Goal: Task Accomplishment & Management: Use online tool/utility

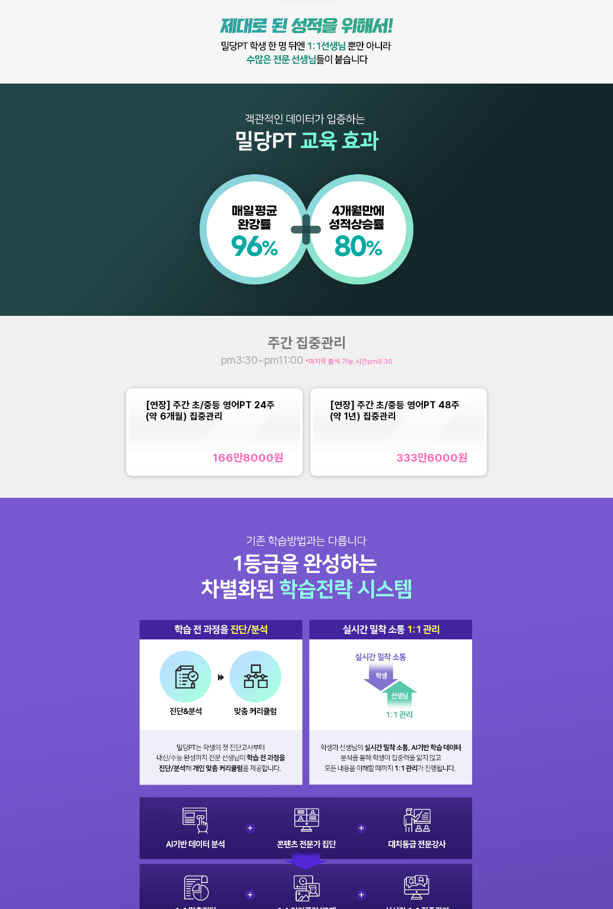
scroll to position [502, 0]
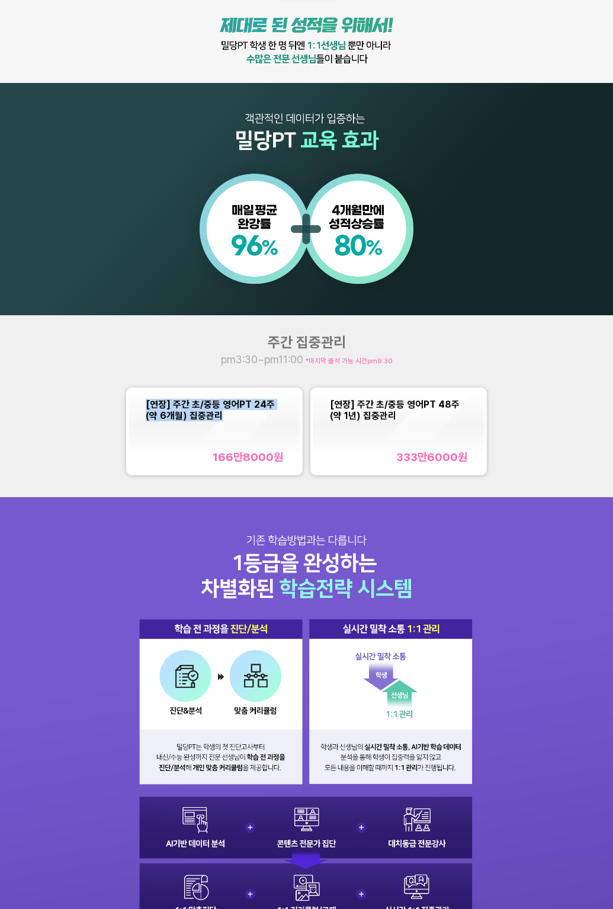
copy span "[연장] 주간 초/중등 영어PT 24주(약 6개월) 집중관리"
drag, startPoint x: 219, startPoint y: 421, endPoint x: 123, endPoint y: 399, distance: 97.9
click at [123, 399] on div "[연장] 주간 초/중등 영어PT 24주(약 6개월) 집중관리 166만8000 원 [연장] 주간 초/중등 영어PT 48주(약 1년) 집중관리 3…" at bounding box center [307, 431] width 368 height 95
click at [98, 399] on div "주간 집중관리 pm3:30~pm11:00 *마지막 출석 가능 시간 pm9:30 [연장] 주간 초/중등 영어PT 24주(약 6개월) 집중관리 1…" at bounding box center [306, 406] width 613 height 182
drag, startPoint x: 145, startPoint y: 398, endPoint x: 514, endPoint y: 344, distance: 373.7
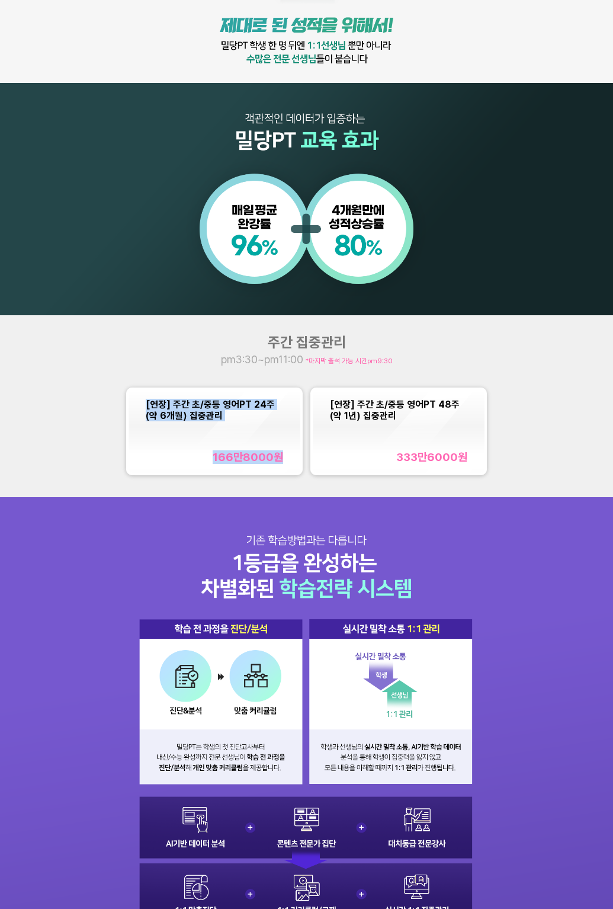
click at [514, 344] on div "주간 집중관리 pm3:30~pm11:00 *마지막 출석 가능 시간 pm9:30 [연장] 주간 초/중등 영어PT 24주(약 6개월) 집중관리 1…" at bounding box center [306, 406] width 613 height 182
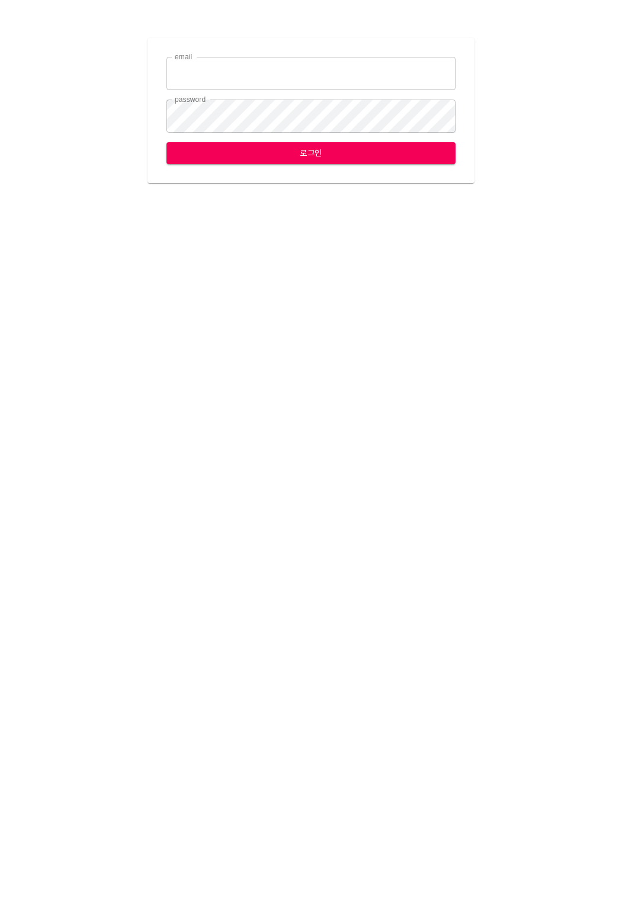
type input "[EMAIL_ADDRESS][DOMAIN_NAME]"
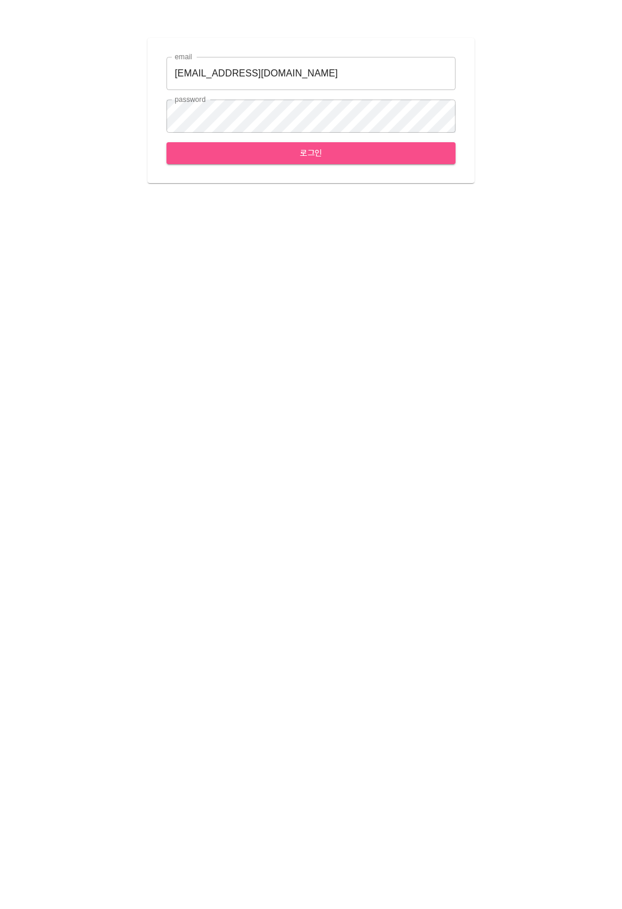
click at [254, 160] on button "로그인" at bounding box center [310, 153] width 289 height 22
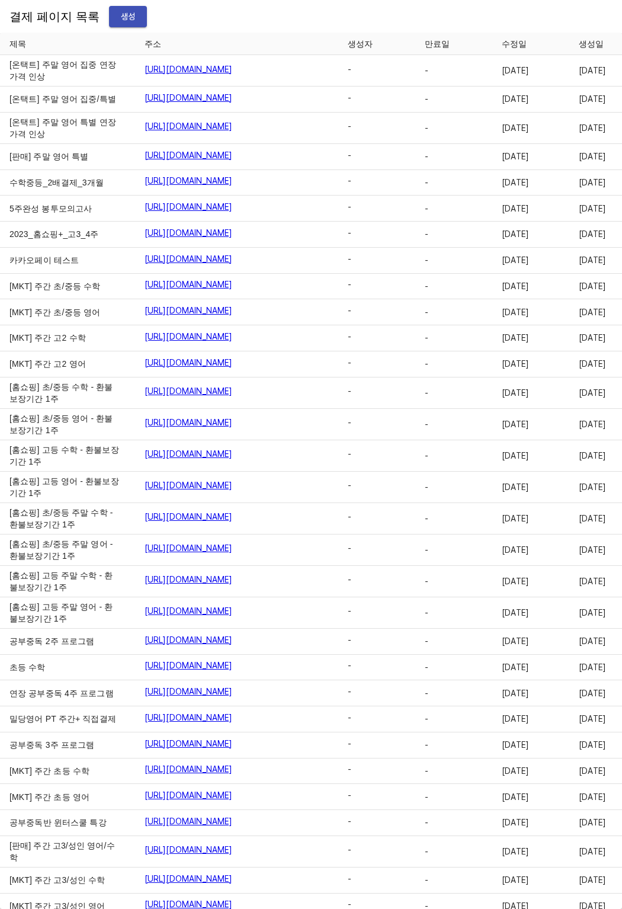
click at [109, 17] on button "생성" at bounding box center [128, 17] width 38 height 22
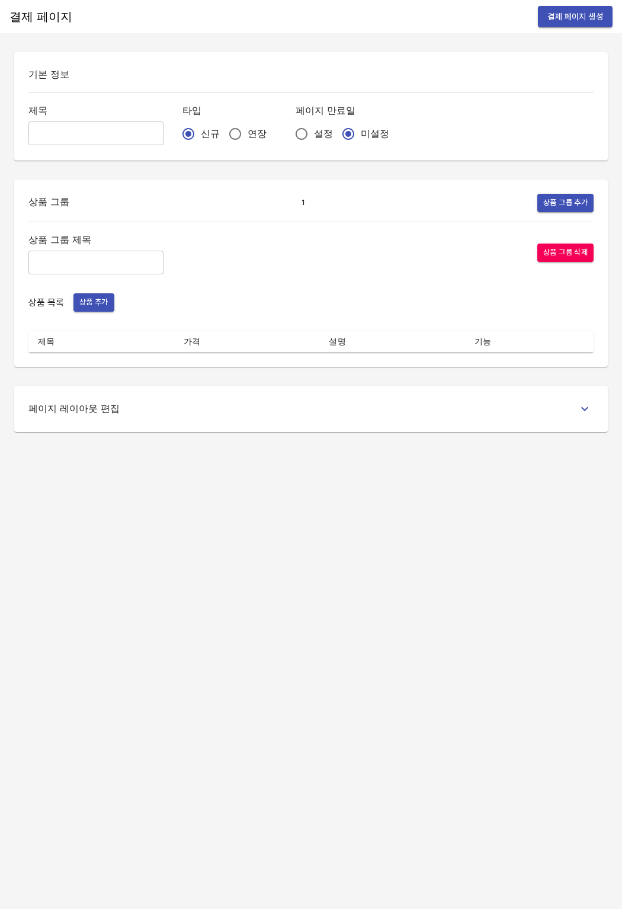
click at [78, 132] on input "text" at bounding box center [95, 133] width 135 height 24
type input "분할결제_[PERSON_NAME]"
click at [223, 133] on input "연장" at bounding box center [235, 133] width 25 height 25
radio input "true"
click at [110, 272] on input "text" at bounding box center [95, 263] width 135 height 24
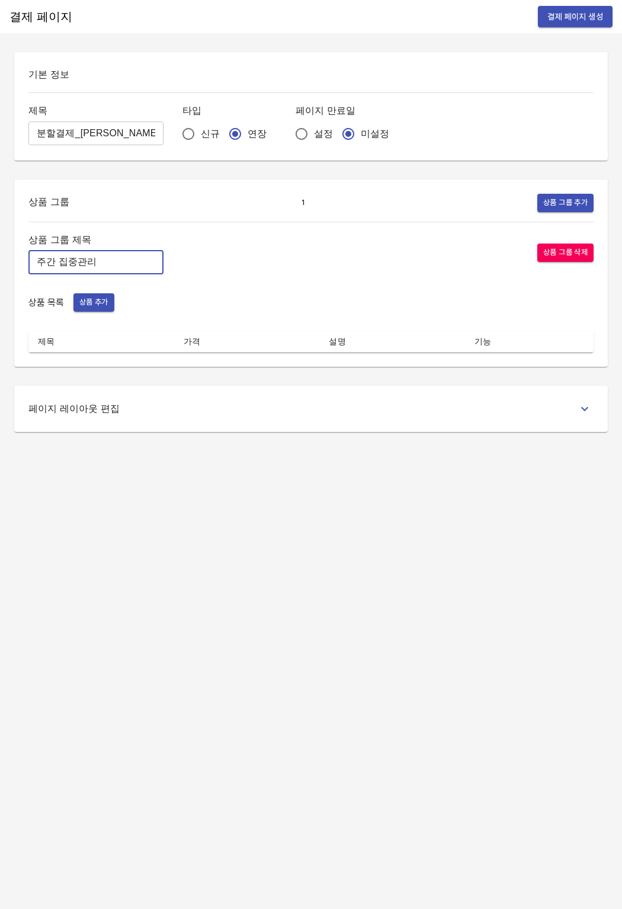
type input "주간 집중관리"
click at [102, 288] on div "상품 그룹 제목 주간 집중관리 ​ 상품 그룹 삭제 상품 목록 상품 추가 제목 가격 설명 기능" at bounding box center [310, 292] width 565 height 121
click at [113, 304] on button "상품 추가" at bounding box center [93, 302] width 41 height 18
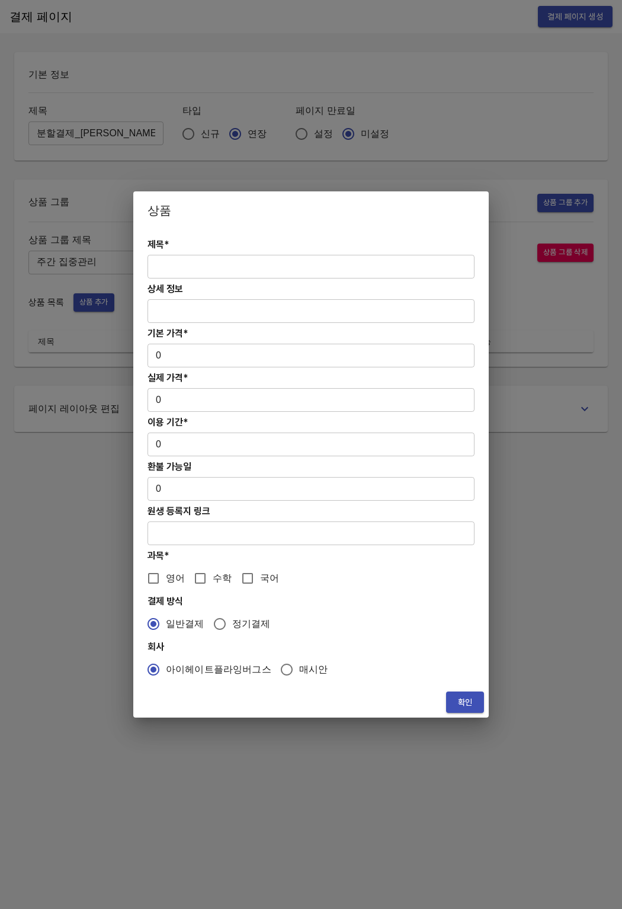
click at [254, 265] on input "text" at bounding box center [311, 267] width 327 height 24
paste input "[분할결제1][연장] 주간 초/중등 영어PT 24주(약 6개월) 집중관리"
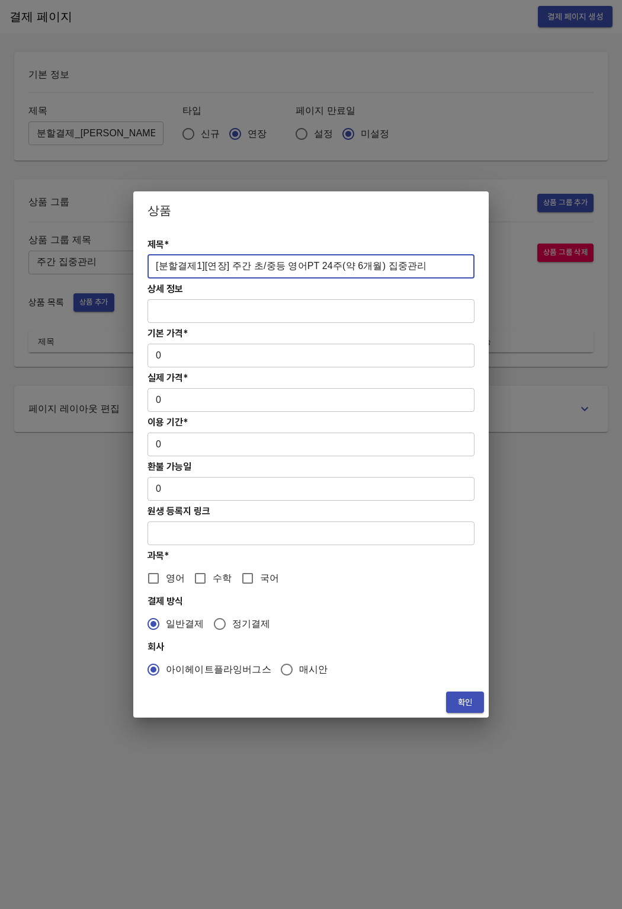
type input "[분할결제1][연장] 주간 초/중등 영어PT 24주(약 6개월) 집중관리"
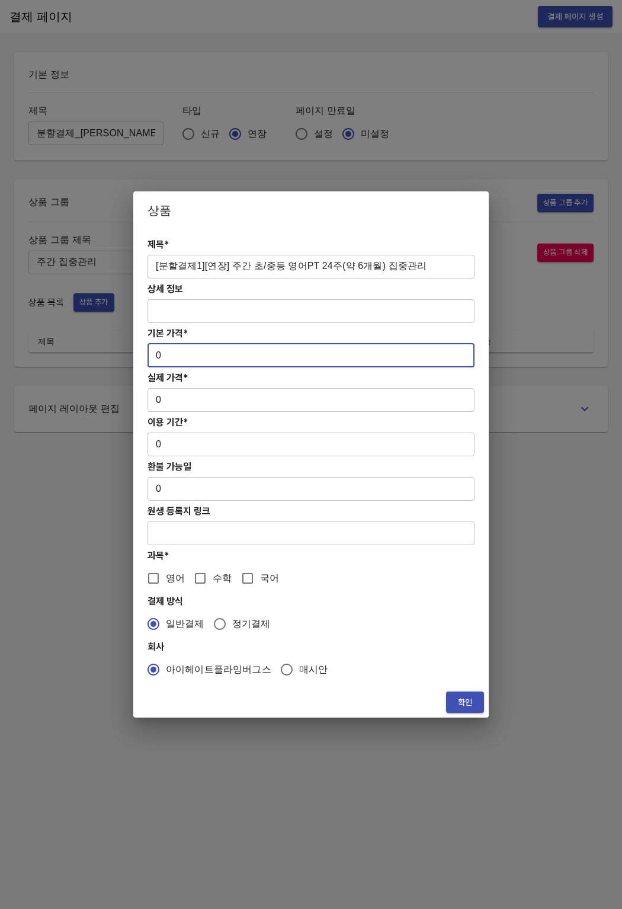
drag, startPoint x: 197, startPoint y: 352, endPoint x: 136, endPoint y: 352, distance: 61.0
click at [136, 352] on div "제목* [분할결제1][연장] 주간 초/중등 영어PT 24주(약 6개월) 집중관리 ​ 상세 정보 ​ 기본 가격* 0 ​ 실제 가격* 0 ​ 이용…" at bounding box center [310, 457] width 355 height 457
paste input "166800"
type input "1668000"
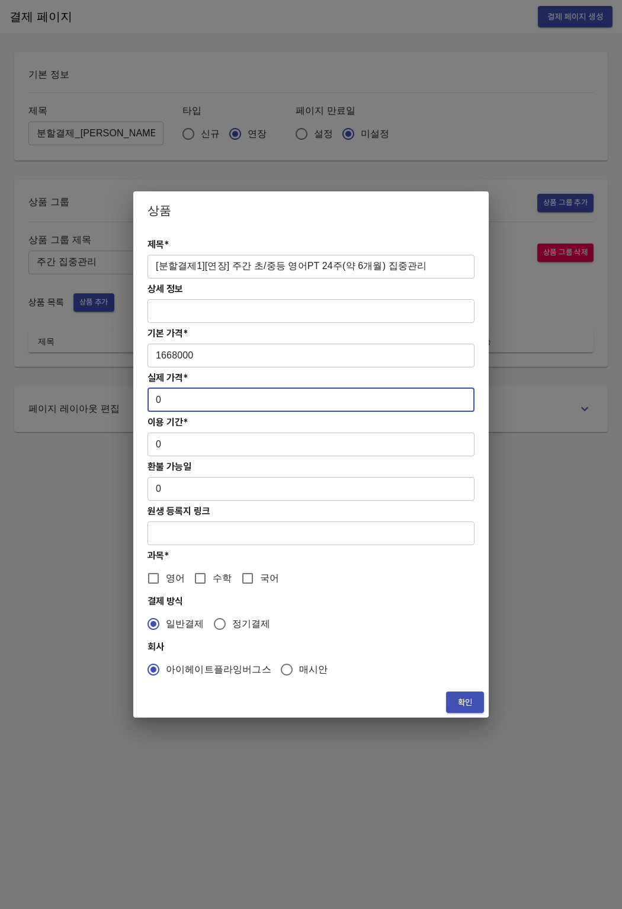
drag, startPoint x: 159, startPoint y: 401, endPoint x: 121, endPoint y: 396, distance: 37.7
click at [121, 396] on div "상품 제목* [분할결제1][연장] 주간 초/중등 영어PT 24주(약 6개월) 집중관리 ​ 상세 정보 ​ 기본 가격* 1668000 ​ 실제 가…" at bounding box center [311, 454] width 622 height 909
paste input "166800"
type input "1668000"
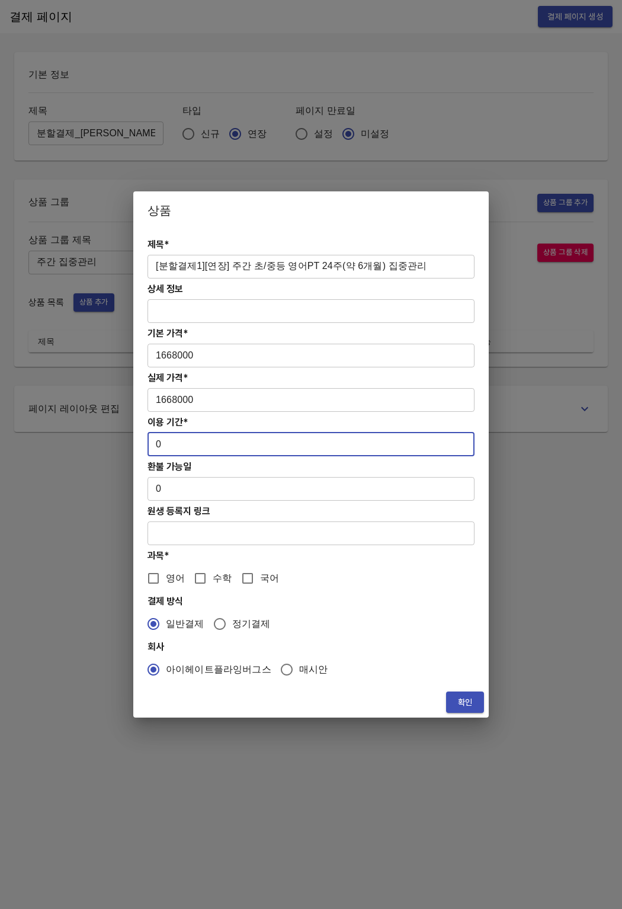
drag, startPoint x: 163, startPoint y: 450, endPoint x: 143, endPoint y: 450, distance: 20.1
click at [143, 450] on div "제목* [분할결제1][연장] 주간 초/중등 영어PT 24주(약 6개월) 집중관리 ​ 상세 정보 ​ 기본 가격* 1668000 ​ 실제 가격* …" at bounding box center [310, 457] width 355 height 457
drag, startPoint x: 165, startPoint y: 441, endPoint x: 141, endPoint y: 445, distance: 24.0
click at [141, 445] on div "제목* [분할결제1][연장] 주간 초/중등 영어PT 24주(약 6개월) 집중관리 ​ 상세 정보 ​ 기본 가격* 1668000 ​ 실제 가격* …" at bounding box center [310, 457] width 355 height 457
drag, startPoint x: 239, startPoint y: 451, endPoint x: 215, endPoint y: 449, distance: 23.8
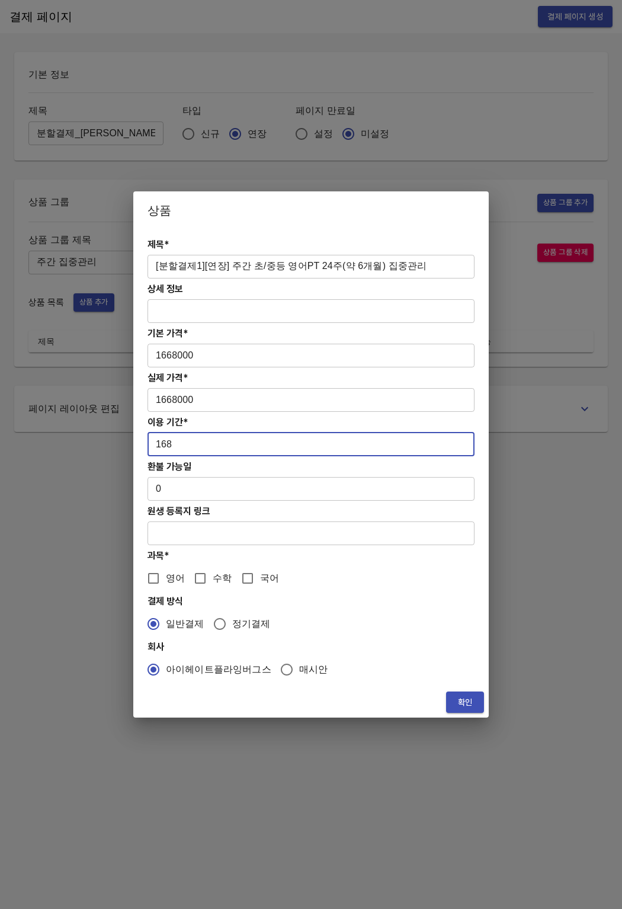
click at [239, 451] on input "168" at bounding box center [311, 444] width 327 height 24
type input "168"
click at [150, 582] on input "영어" at bounding box center [153, 578] width 25 height 25
checkbox input "true"
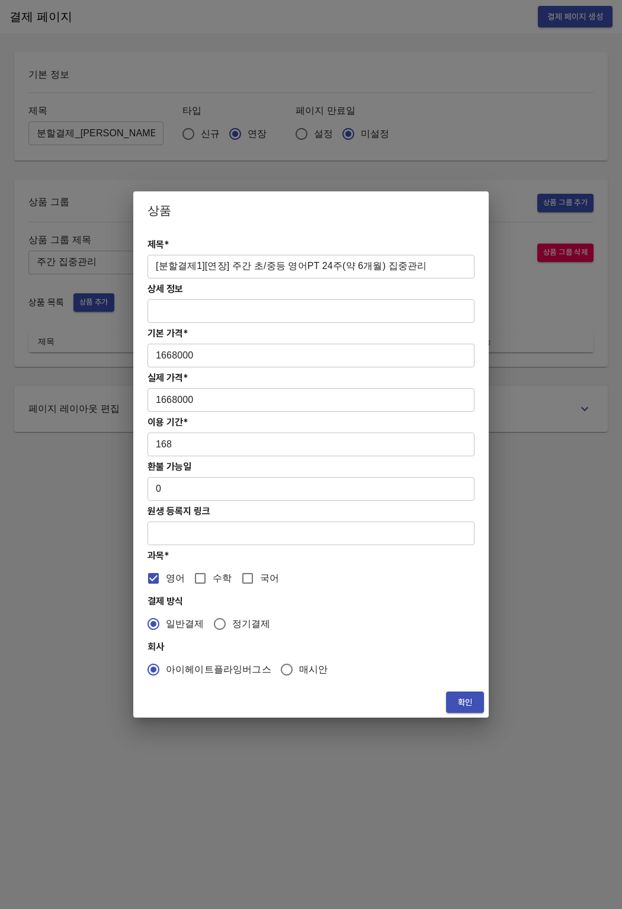
click at [473, 709] on span "확인" at bounding box center [465, 702] width 19 height 15
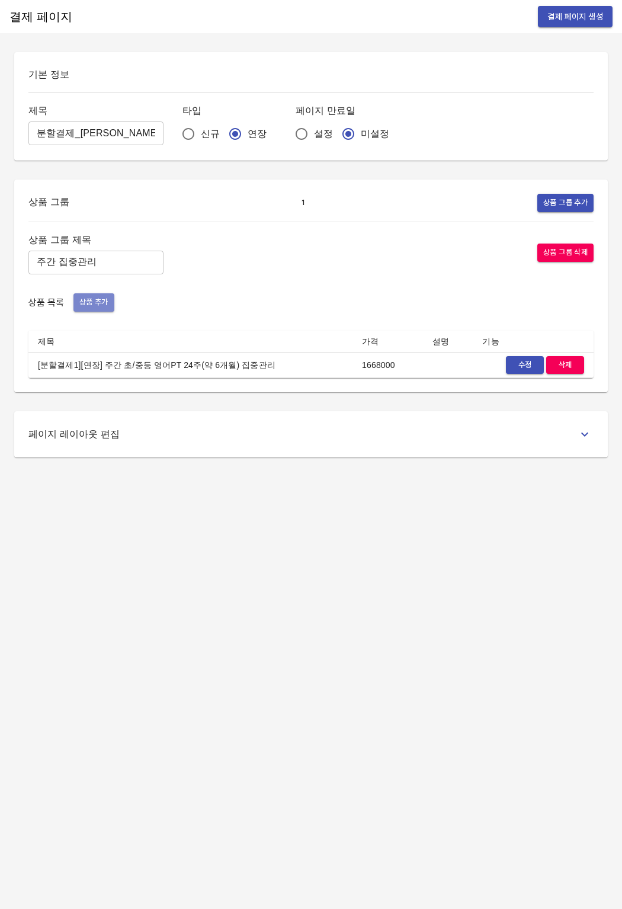
click at [97, 305] on span "상품 추가" at bounding box center [93, 303] width 29 height 14
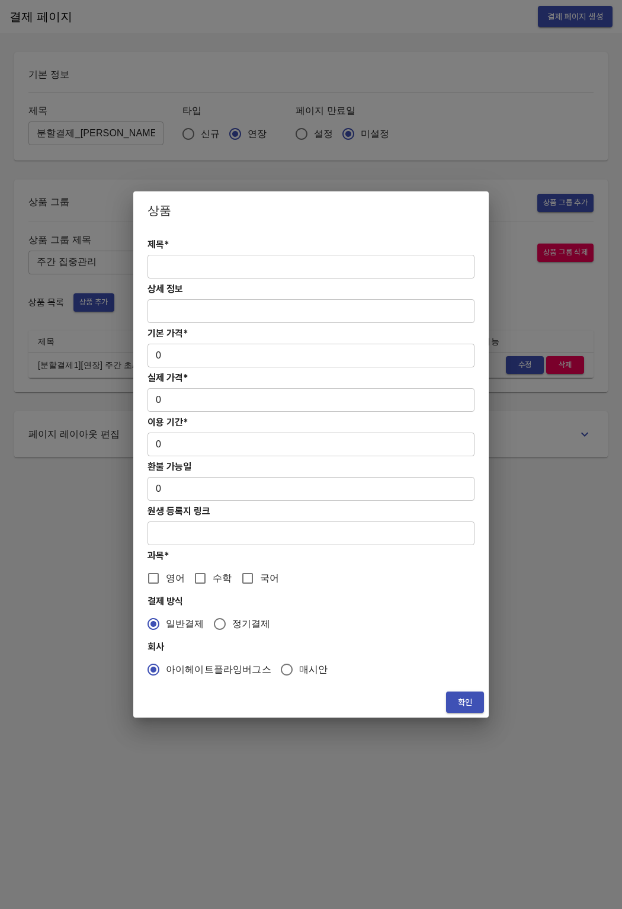
click at [183, 259] on input "text" at bounding box center [311, 267] width 327 height 24
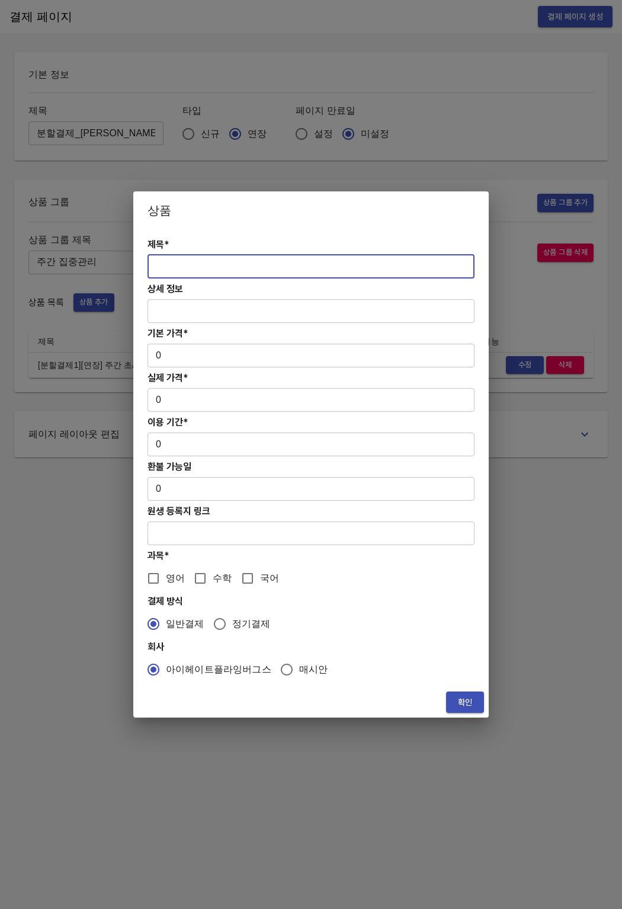
paste input "[분할결제2][연장] 주간 초/중등 영어PT 24주(약 6개월) 집중관리"
type input "[분할결제2][연장] 주간 초/중등 영어PT 24주(약 6개월) 집중관리"
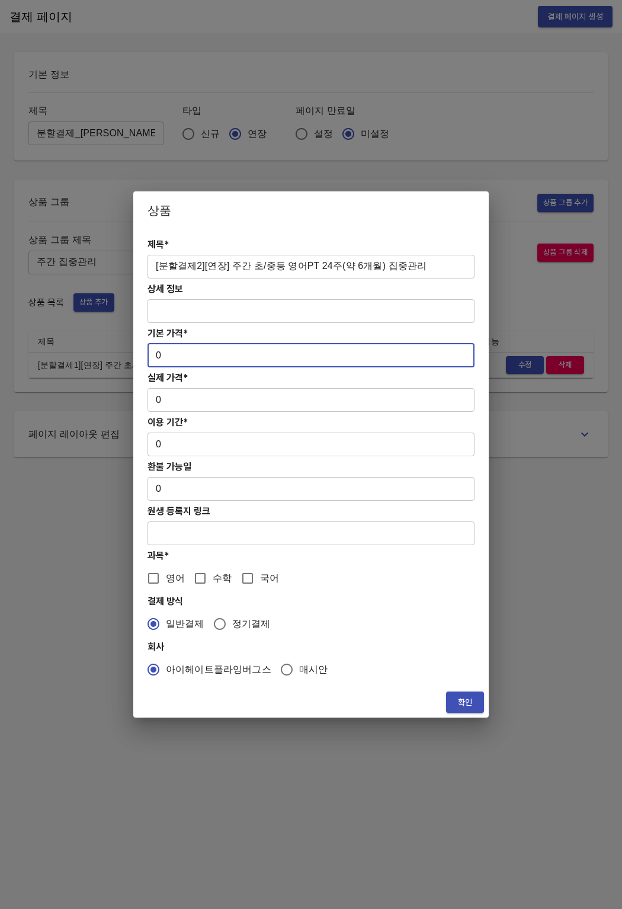
click at [181, 364] on input "0" at bounding box center [311, 356] width 327 height 24
drag, startPoint x: 227, startPoint y: 371, endPoint x: 143, endPoint y: 352, distance: 86.1
click at [143, 352] on div "제목* [분할결제2][연장] 주간 초/중등 영어PT 24주(약 6개월) 집중관리 ​ 상세 정보 ​ 기본 가격* 0 ​ 실제 가격* 0 ​ 이용…" at bounding box center [310, 457] width 355 height 457
click at [156, 352] on input "0" at bounding box center [311, 356] width 327 height 24
drag, startPoint x: 157, startPoint y: 352, endPoint x: 165, endPoint y: 352, distance: 8.3
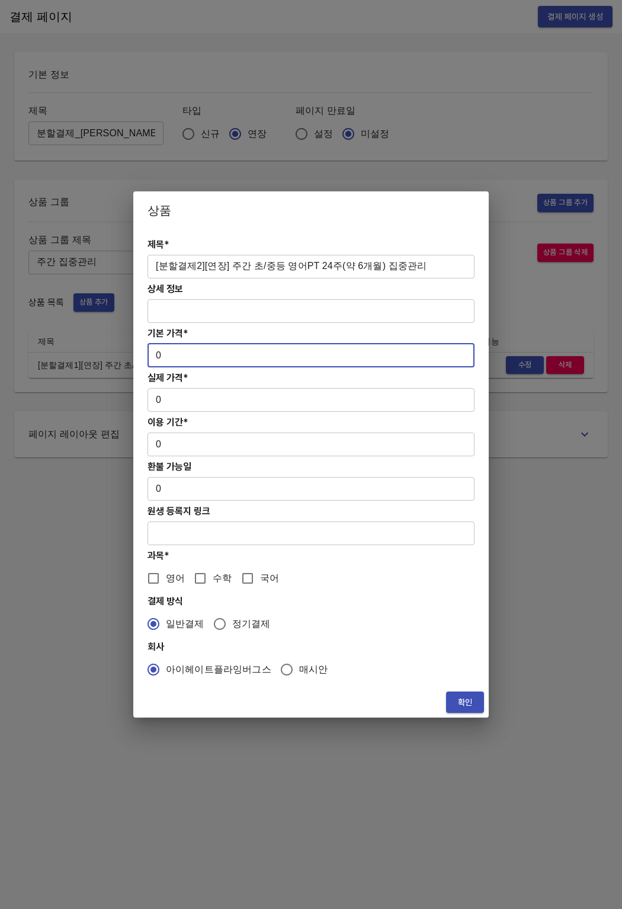
click at [165, 352] on input "0" at bounding box center [311, 356] width 327 height 24
paste input "166800"
type input "1668000"
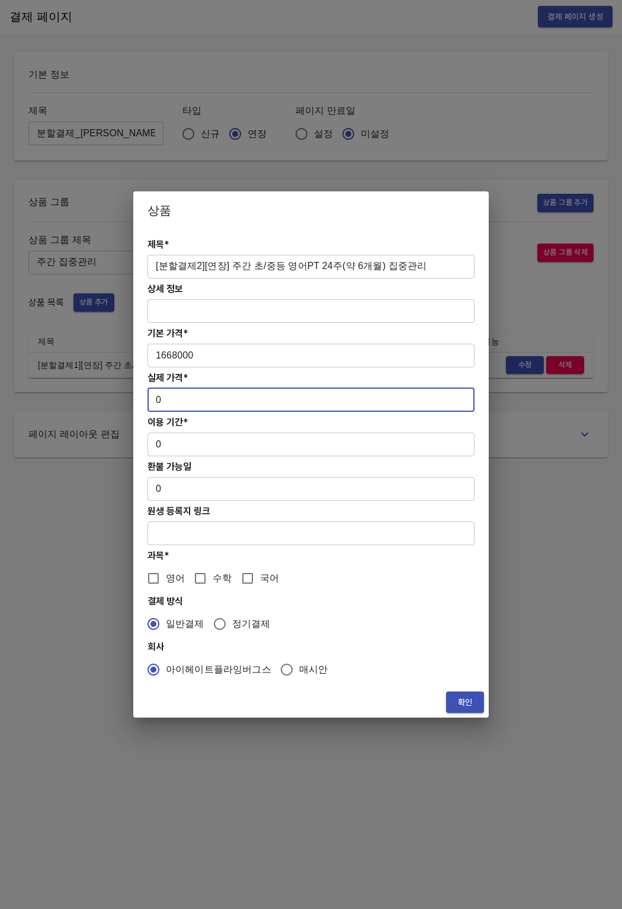
drag, startPoint x: 156, startPoint y: 400, endPoint x: 196, endPoint y: 398, distance: 39.8
click at [196, 398] on input "0" at bounding box center [311, 400] width 327 height 24
paste input "166800"
type input "1668000"
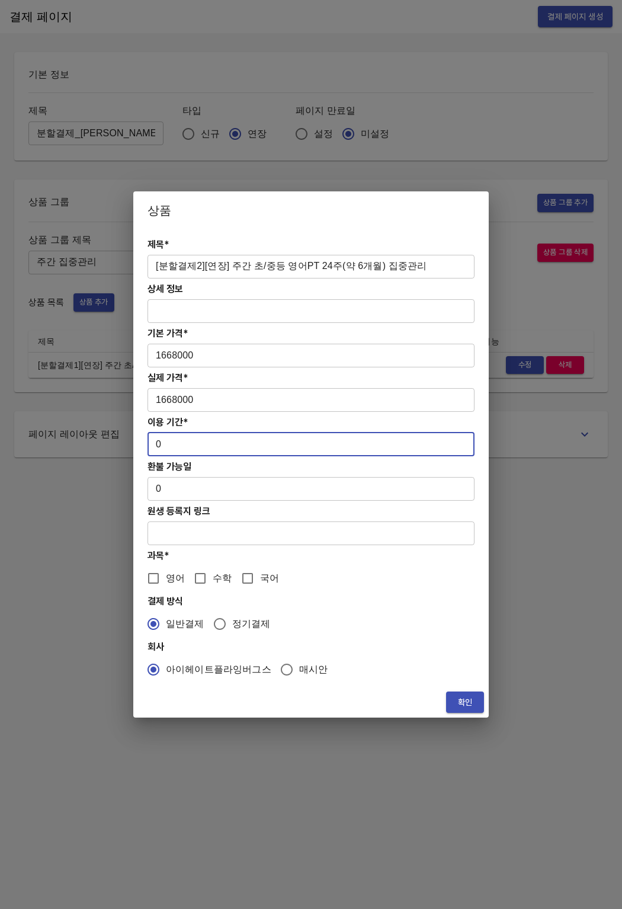
drag, startPoint x: 171, startPoint y: 444, endPoint x: 136, endPoint y: 445, distance: 35.0
click at [136, 445] on div "제목* [분할결제2][연장] 주간 초/중등 영어PT 24주(약 6개월) 집중관리 ​ 상세 정보 ​ 기본 가격* 1668000 ​ 실제 가격* …" at bounding box center [310, 457] width 355 height 457
type input "168"
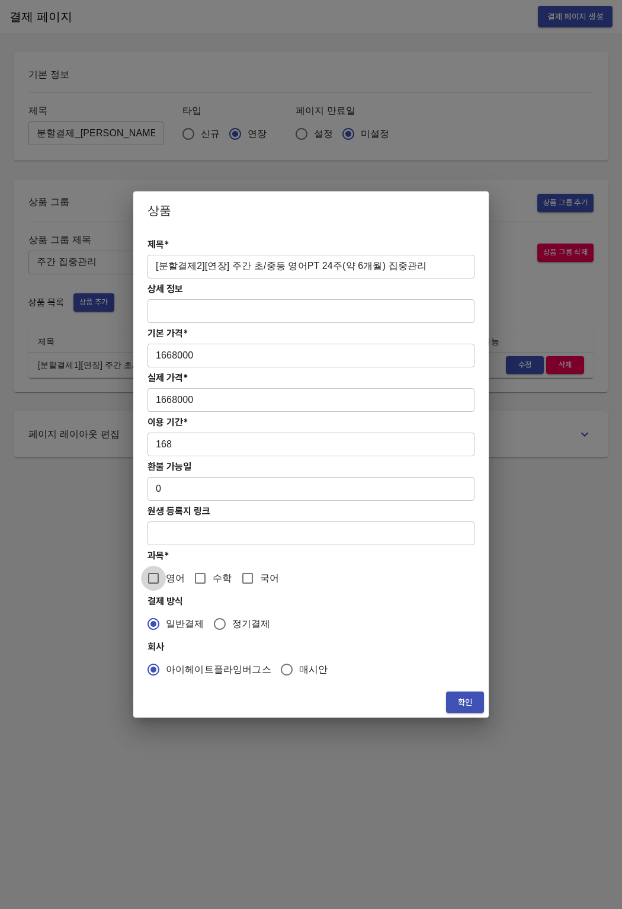
click at [156, 573] on input "영어" at bounding box center [153, 578] width 25 height 25
checkbox input "true"
click at [454, 706] on button "확인" at bounding box center [465, 702] width 38 height 22
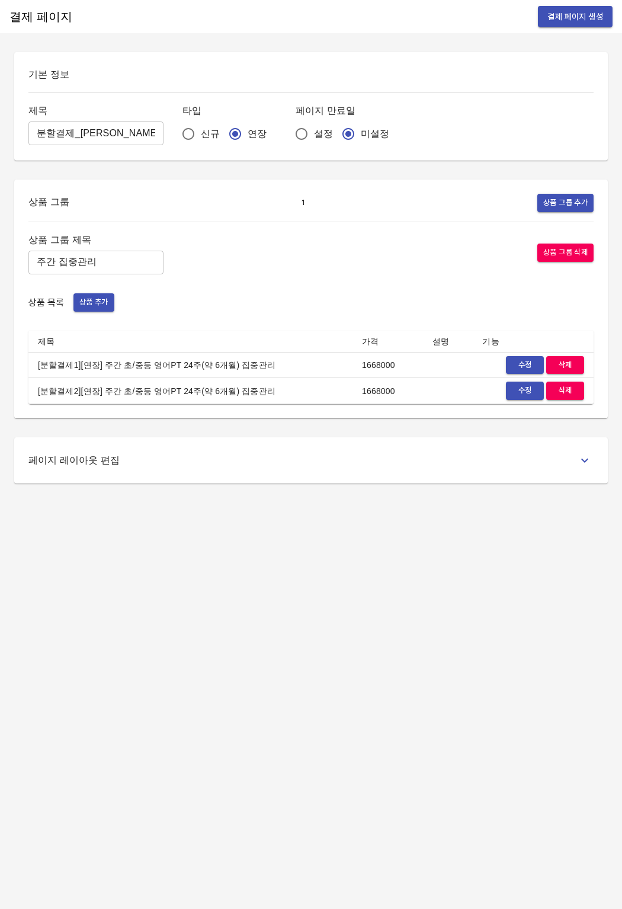
click at [454, 706] on div "결제 페이지 결제 페이지 생성 기본 정보 제목 분할결제_안정현 ​ 타입 신규 연장 페이지 만료일 설정 미설정 상품 그룹 1 상품 그룹 추가 상…" at bounding box center [311, 454] width 622 height 909
click at [582, 26] on button "결제 페이지 생성" at bounding box center [575, 17] width 75 height 22
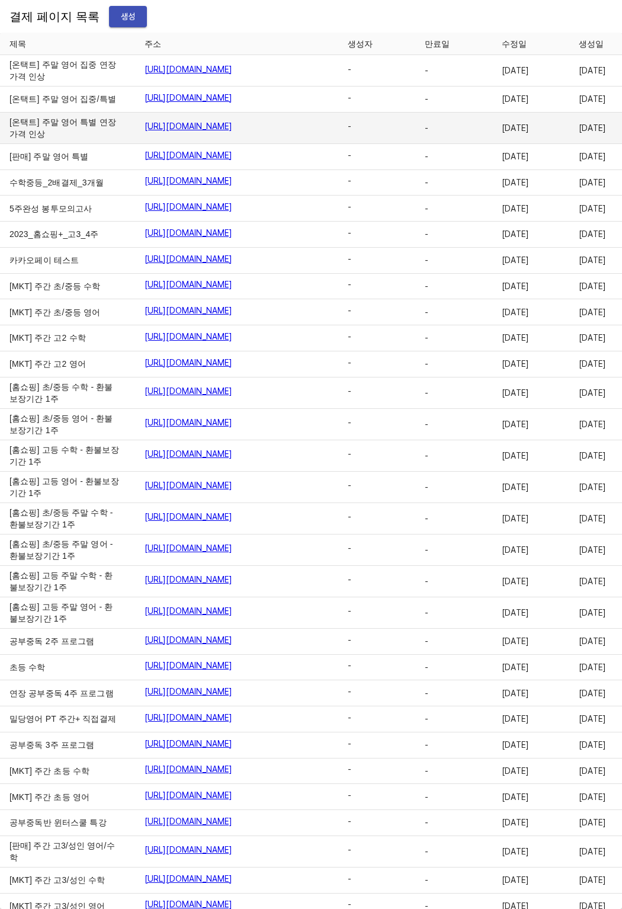
click at [312, 144] on td "[URL][DOMAIN_NAME]" at bounding box center [236, 128] width 203 height 31
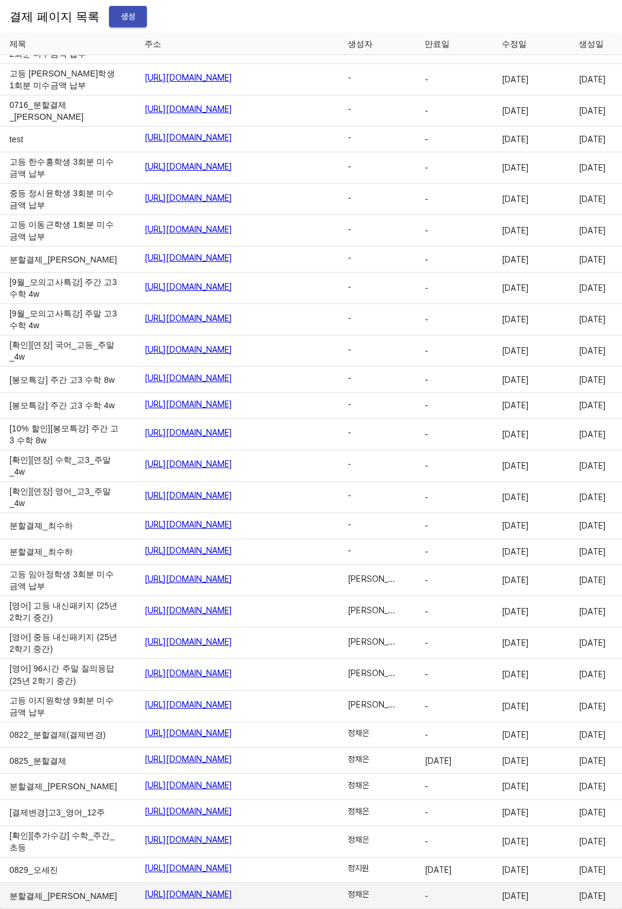
click at [227, 888] on link "https://payment.mildang.kr/H1SHSCJ7oyHaXlyT14f64" at bounding box center [189, 894] width 88 height 12
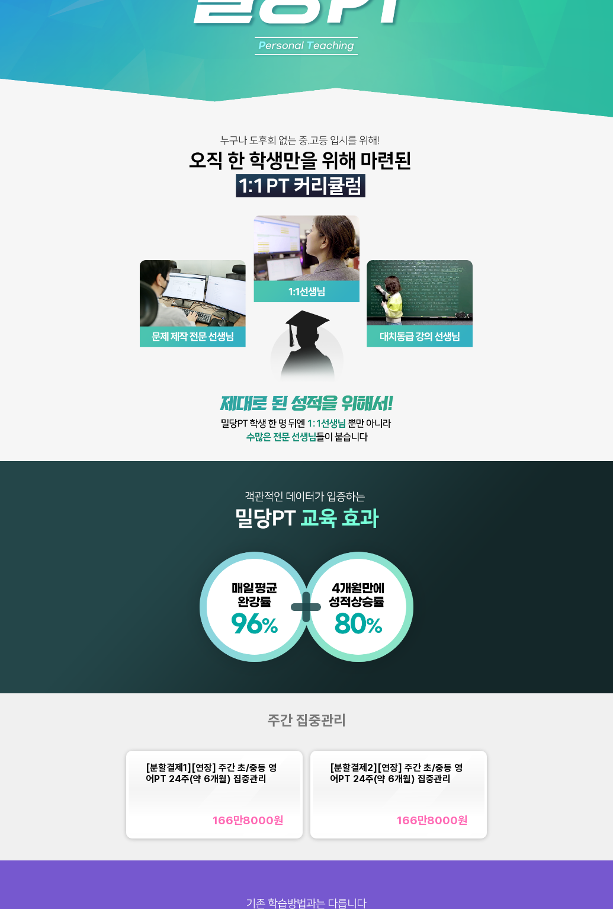
scroll to position [142, 0]
